Goal: Transaction & Acquisition: Purchase product/service

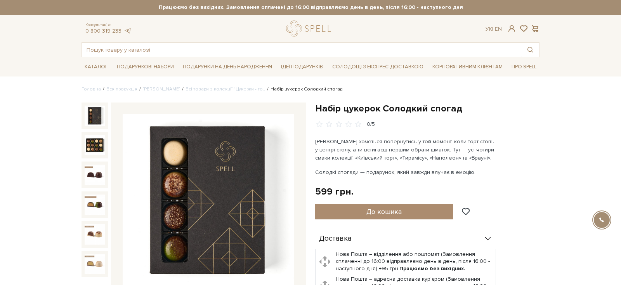
click at [150, 49] on input "text" at bounding box center [302, 50] width 440 height 14
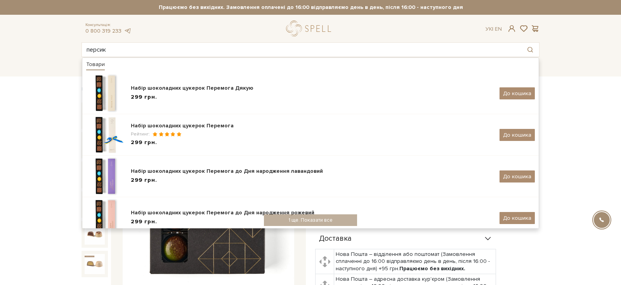
type input "персик"
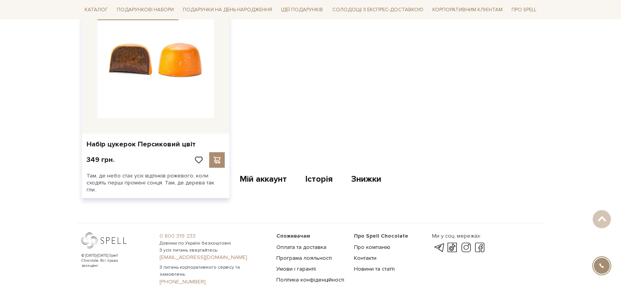
click at [191, 110] on img at bounding box center [155, 60] width 117 height 117
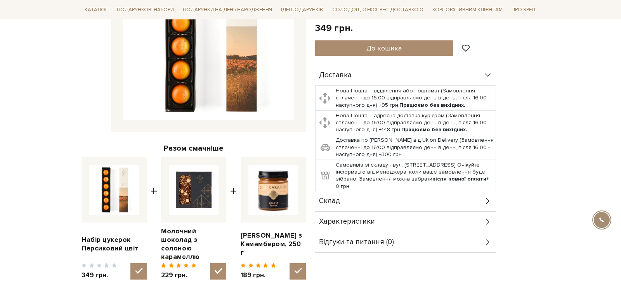
scroll to position [184, 0]
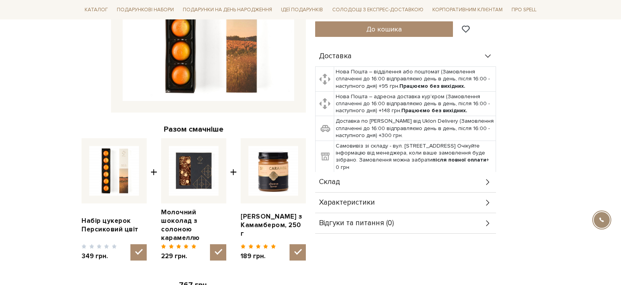
click at [373, 175] on div "Склад" at bounding box center [405, 182] width 181 height 20
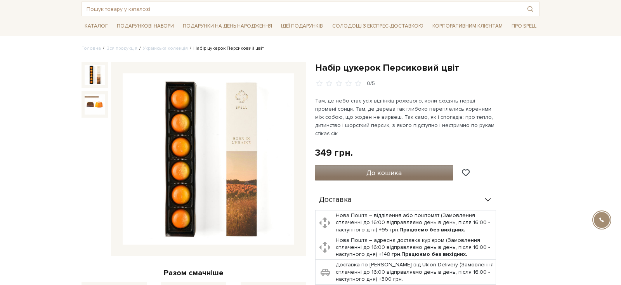
scroll to position [0, 0]
